Goal: Register for event/course

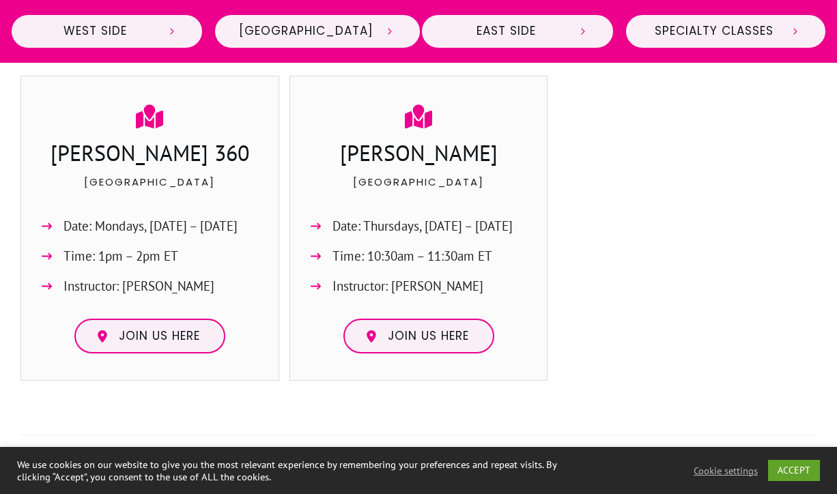
scroll to position [1213, 0]
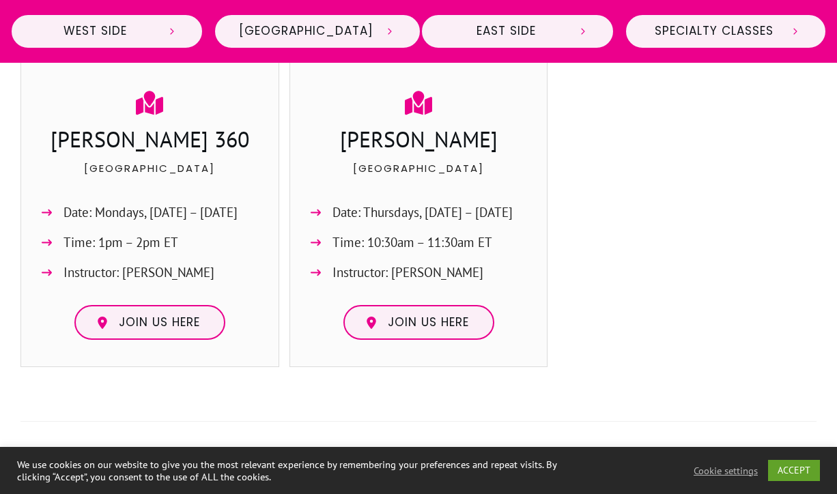
click at [407, 154] on h3 "[PERSON_NAME]" at bounding box center [419, 141] width 230 height 34
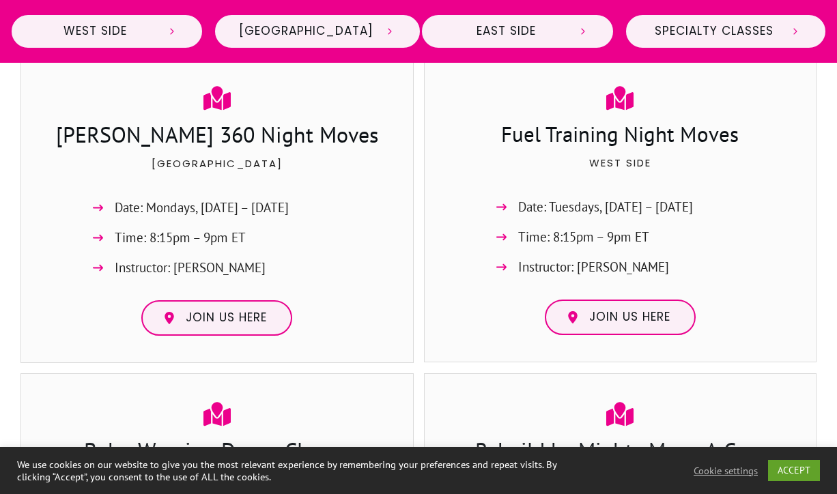
scroll to position [2450, 0]
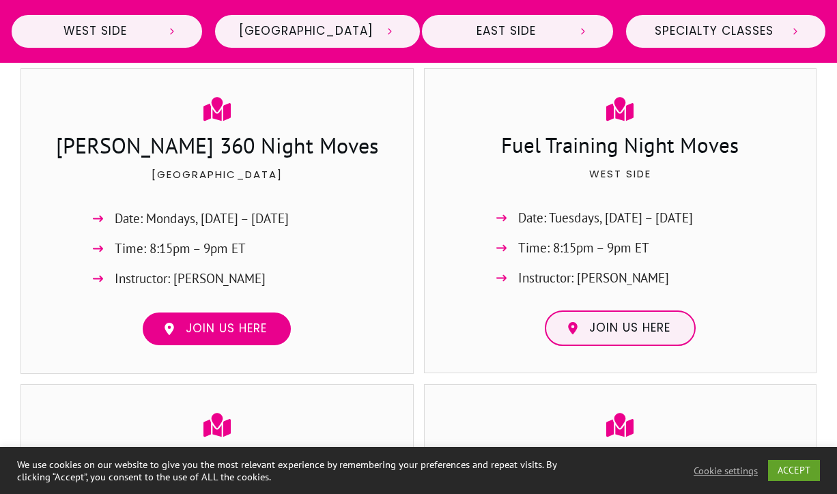
click at [225, 337] on span "Join us here" at bounding box center [226, 328] width 81 height 15
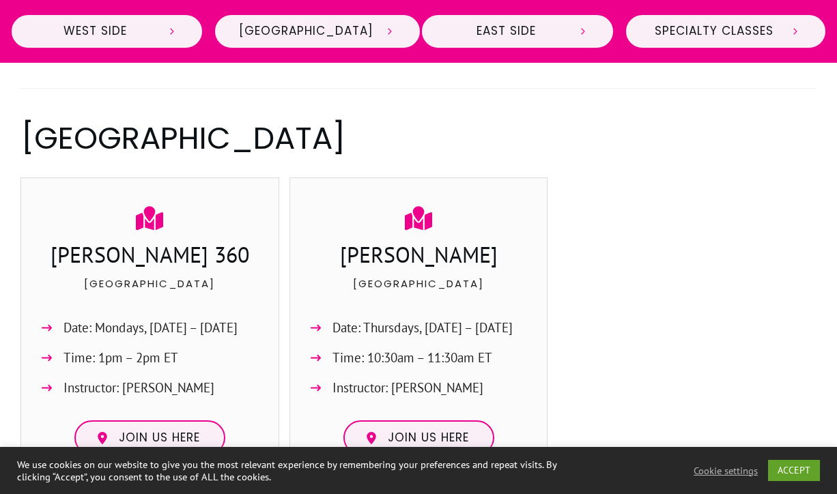
scroll to position [1171, 0]
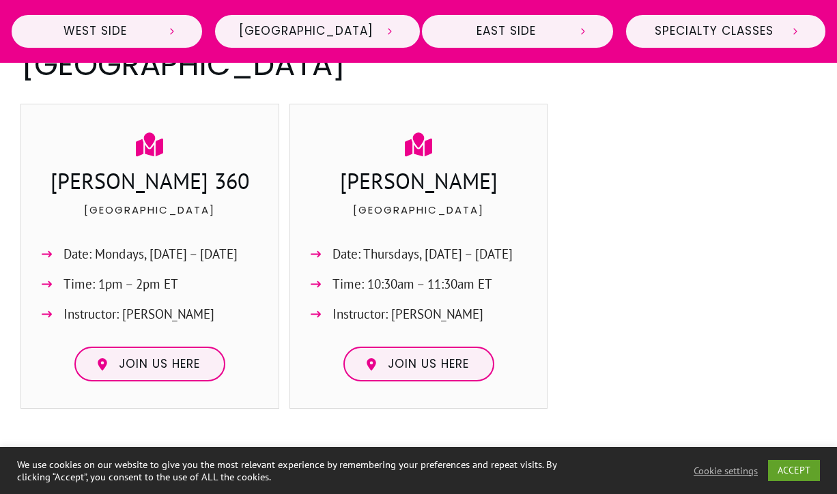
click at [150, 183] on div "[PERSON_NAME] 360 Midtown Date: Mondays, [DATE] – [DATE] Time: 1pm – 2pm ET Ins…" at bounding box center [149, 256] width 231 height 278
click at [150, 156] on icon at bounding box center [149, 144] width 27 height 24
click at [155, 201] on div "[PERSON_NAME] 360" at bounding box center [149, 182] width 231 height 35
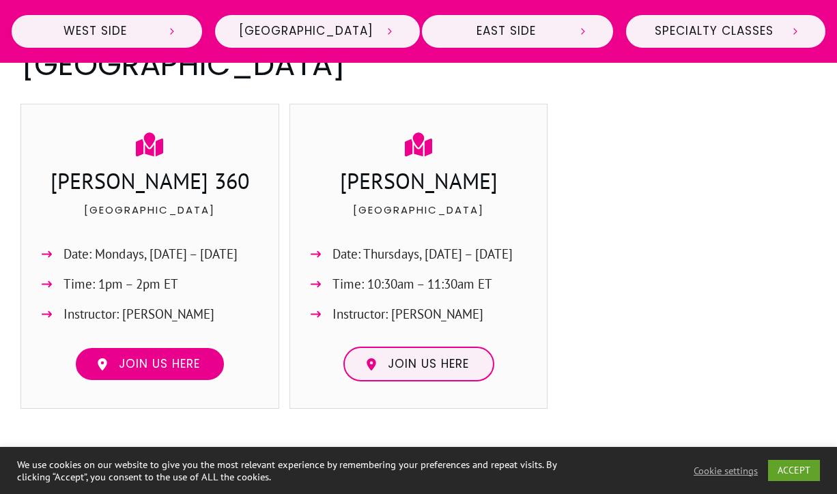
click at [136, 372] on span "Join us here" at bounding box center [159, 364] width 81 height 15
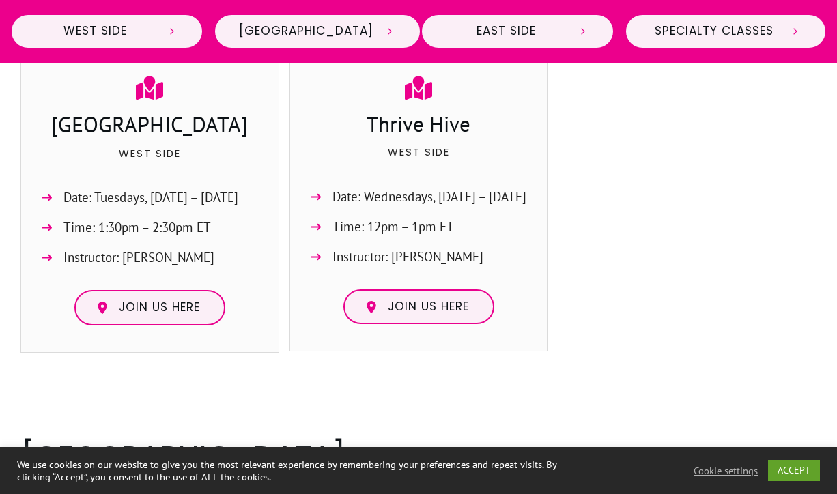
scroll to position [769, 0]
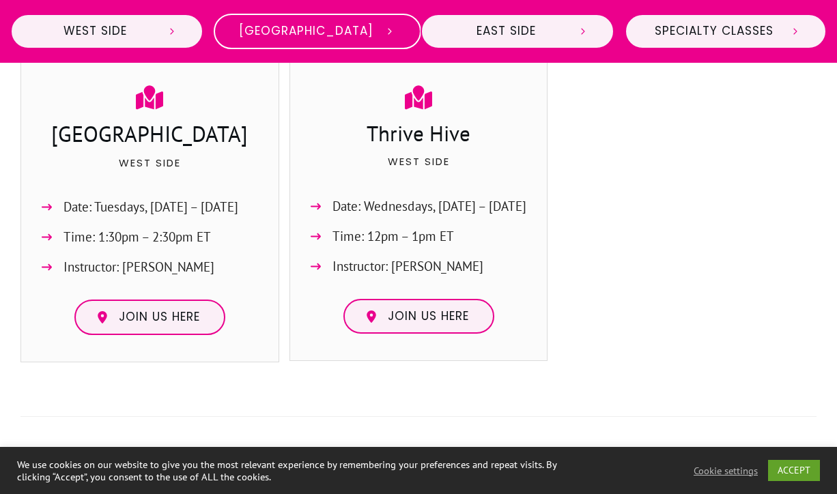
click at [376, 43] on link "[GEOGRAPHIC_DATA]" at bounding box center [317, 31] width 207 height 35
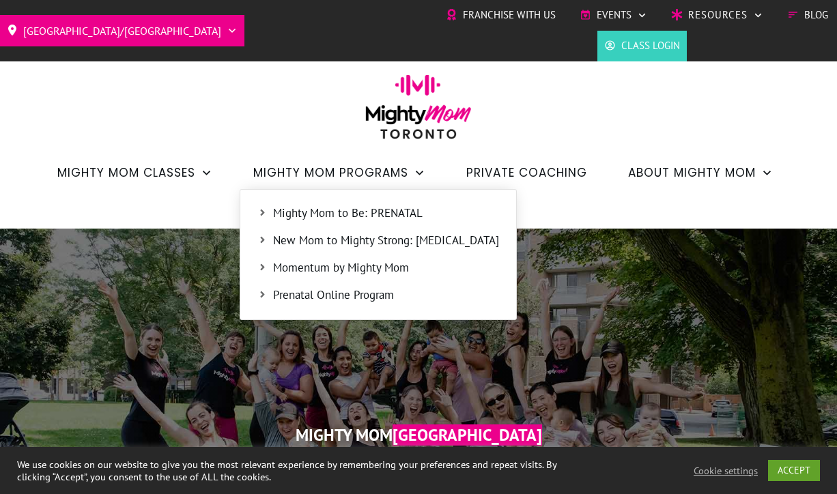
click at [280, 259] on link "Momentum by Mighty Mom" at bounding box center [378, 268] width 262 height 20
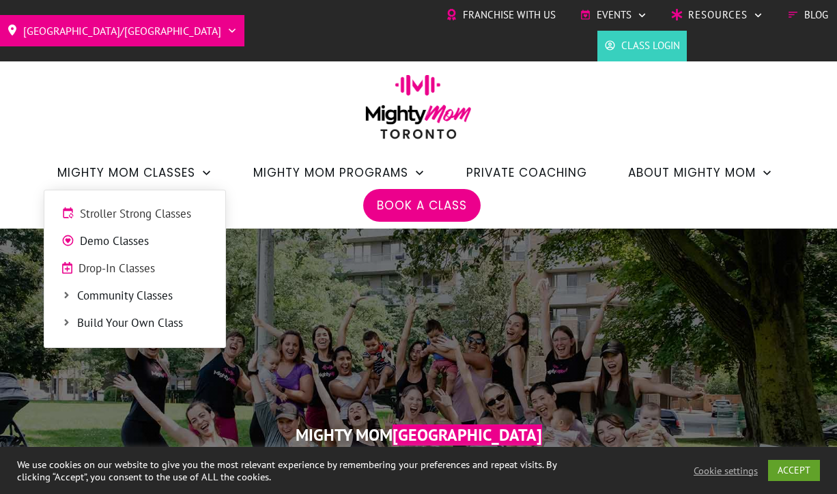
click at [61, 296] on link "Community Classes" at bounding box center [134, 296] width 167 height 20
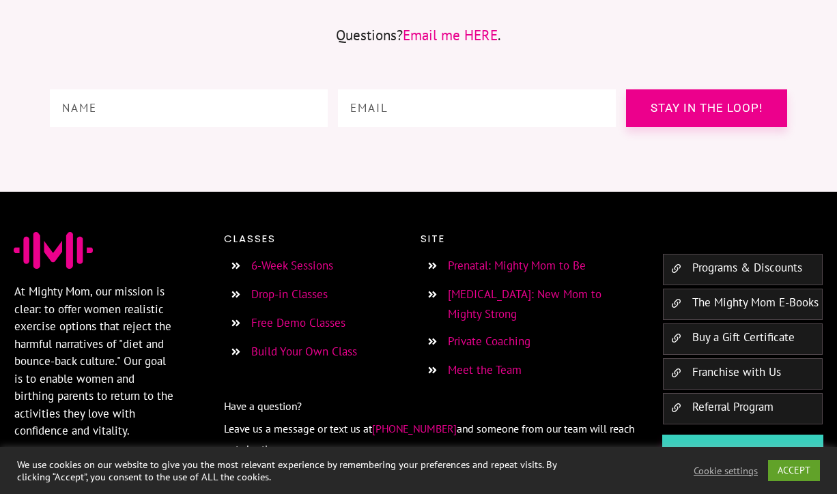
scroll to position [2029, 0]
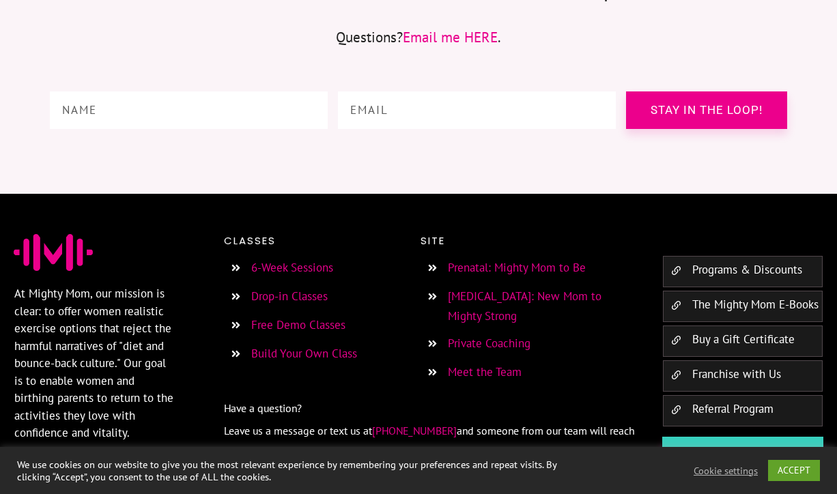
click at [270, 289] on link "Drop-in Classes" at bounding box center [289, 296] width 76 height 15
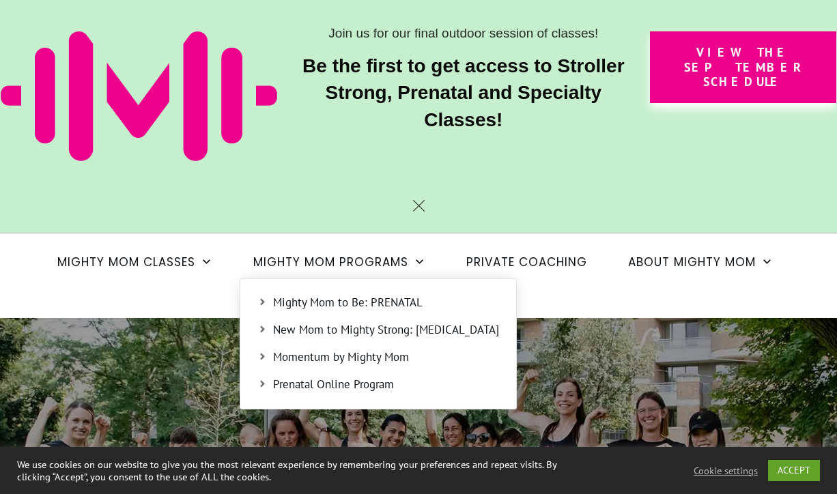
click at [308, 339] on span "New Mom to Mighty Strong: [MEDICAL_DATA]" at bounding box center [386, 330] width 226 height 18
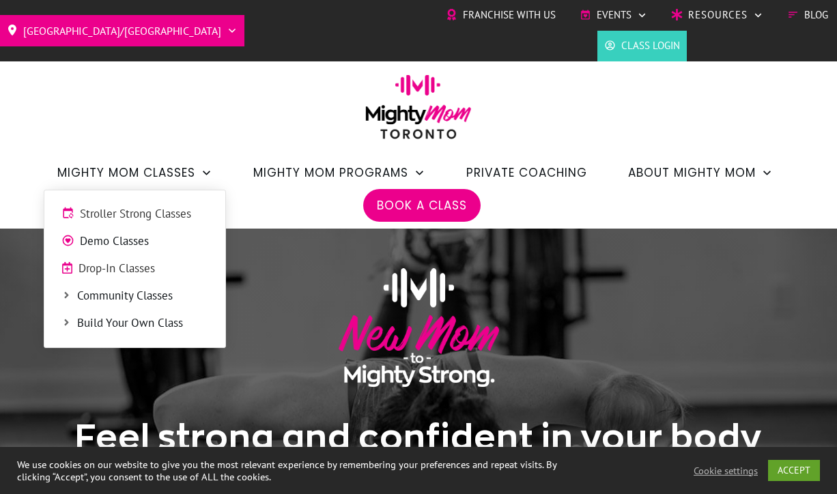
click at [90, 220] on span "Stroller Strong Classes" at bounding box center [144, 214] width 128 height 18
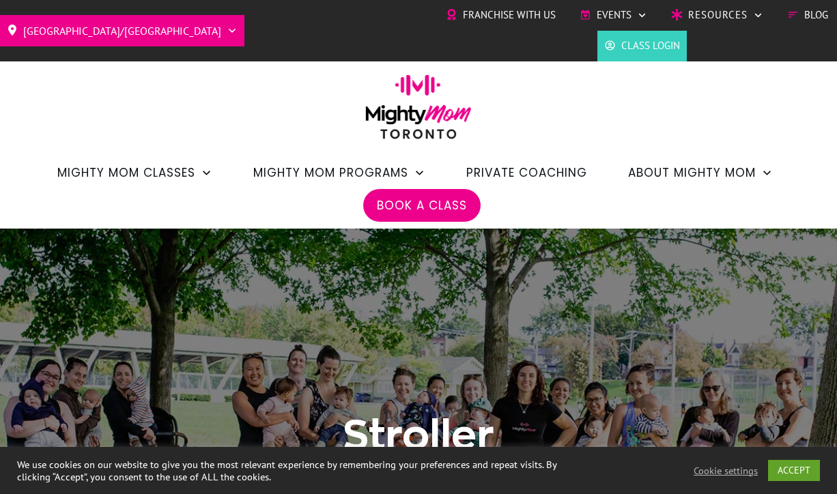
click at [457, 198] on span "Book a Class" at bounding box center [422, 205] width 90 height 23
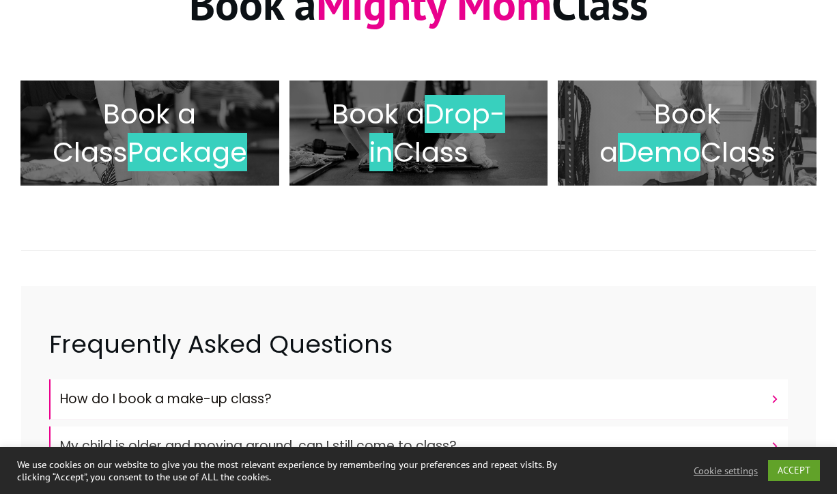
scroll to position [248, 0]
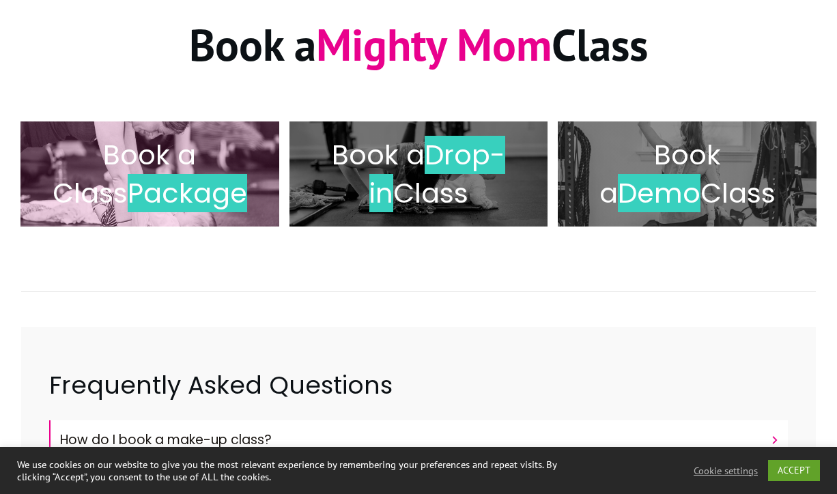
click at [149, 201] on span "Package" at bounding box center [187, 193] width 119 height 38
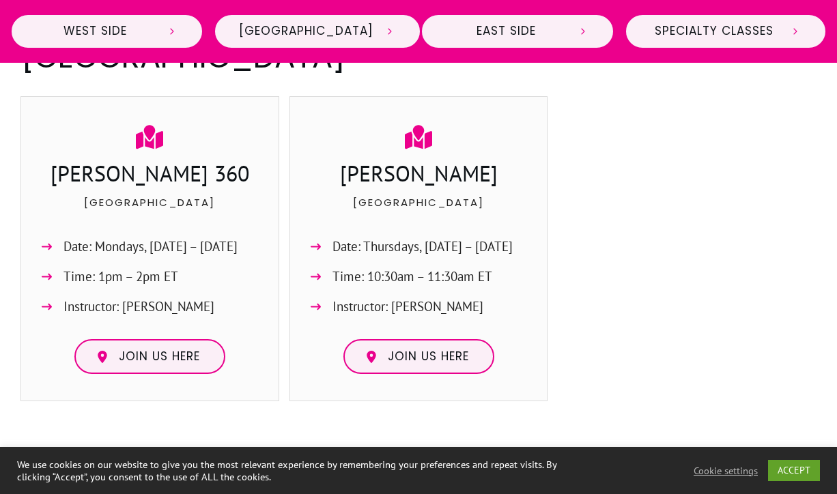
scroll to position [1184, 0]
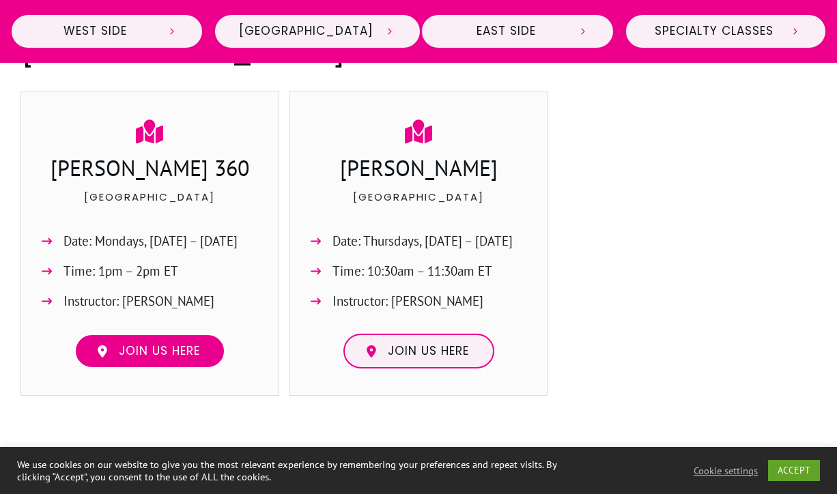
click at [138, 359] on span "Join us here" at bounding box center [159, 351] width 81 height 15
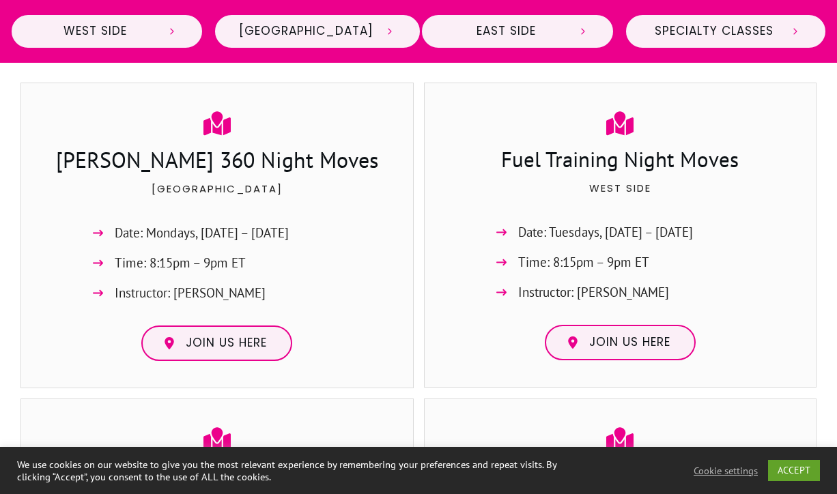
scroll to position [2437, 0]
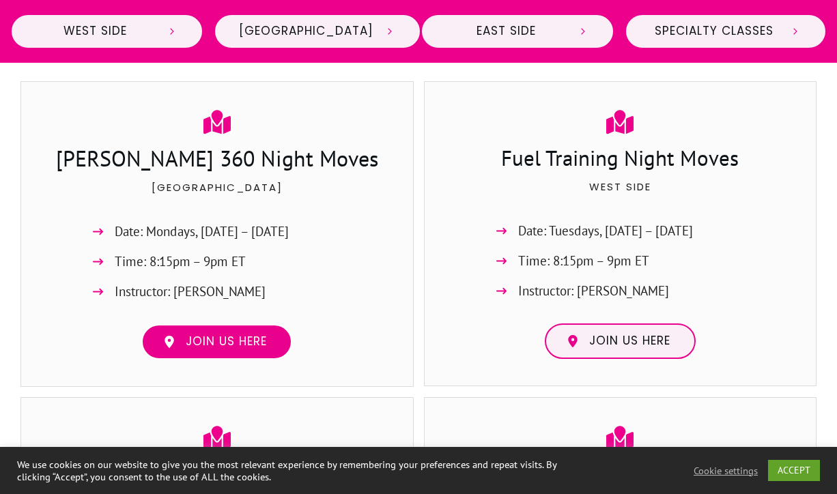
click at [257, 349] on span "Join us here" at bounding box center [226, 341] width 81 height 15
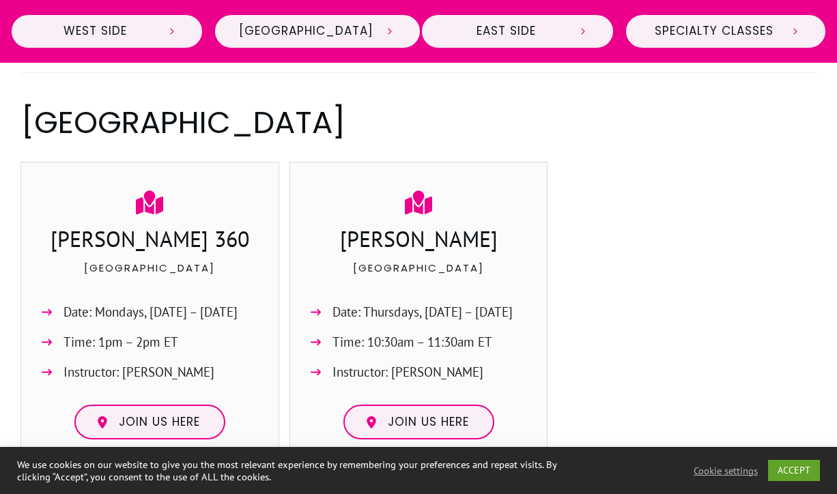
scroll to position [1114, 0]
